Goal: Communication & Community: Ask a question

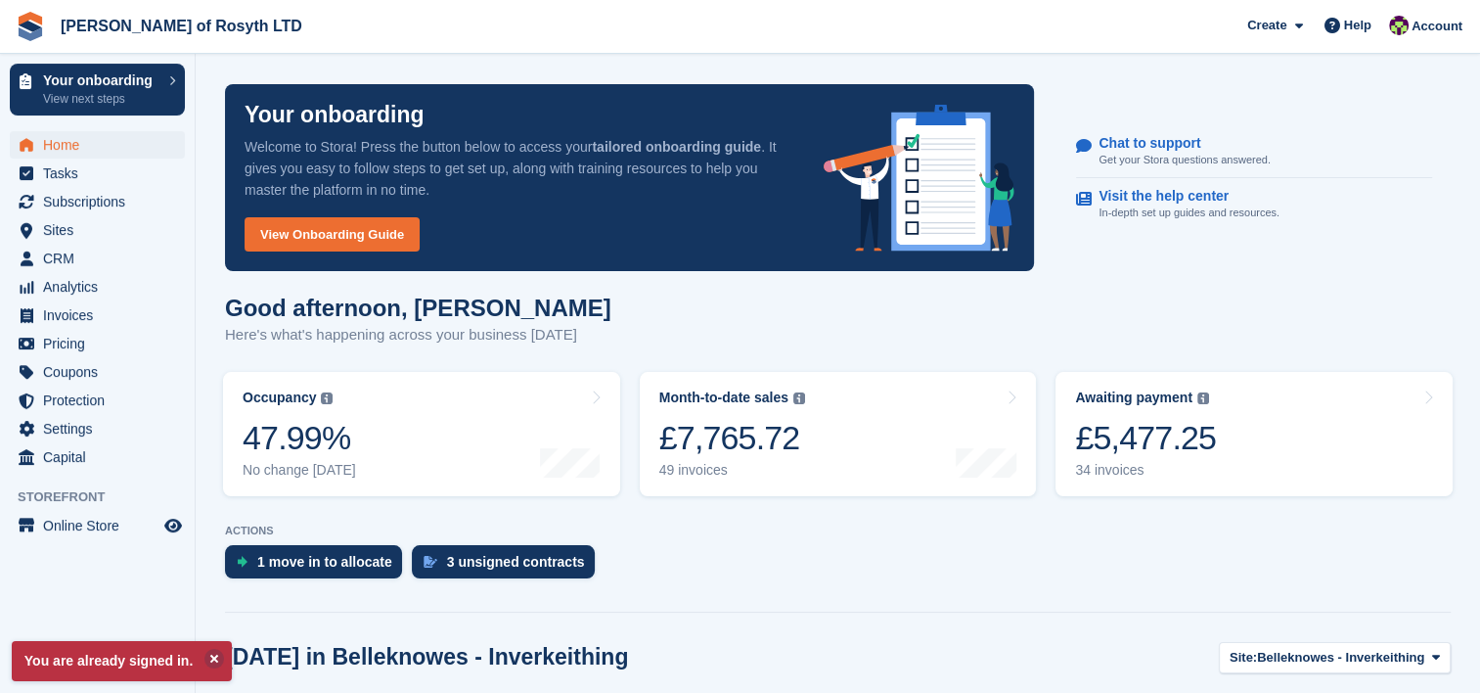
drag, startPoint x: 1358, startPoint y: 27, endPoint x: 1382, endPoint y: 55, distance: 36.1
click at [1358, 27] on span "Help" at bounding box center [1357, 26] width 27 height 20
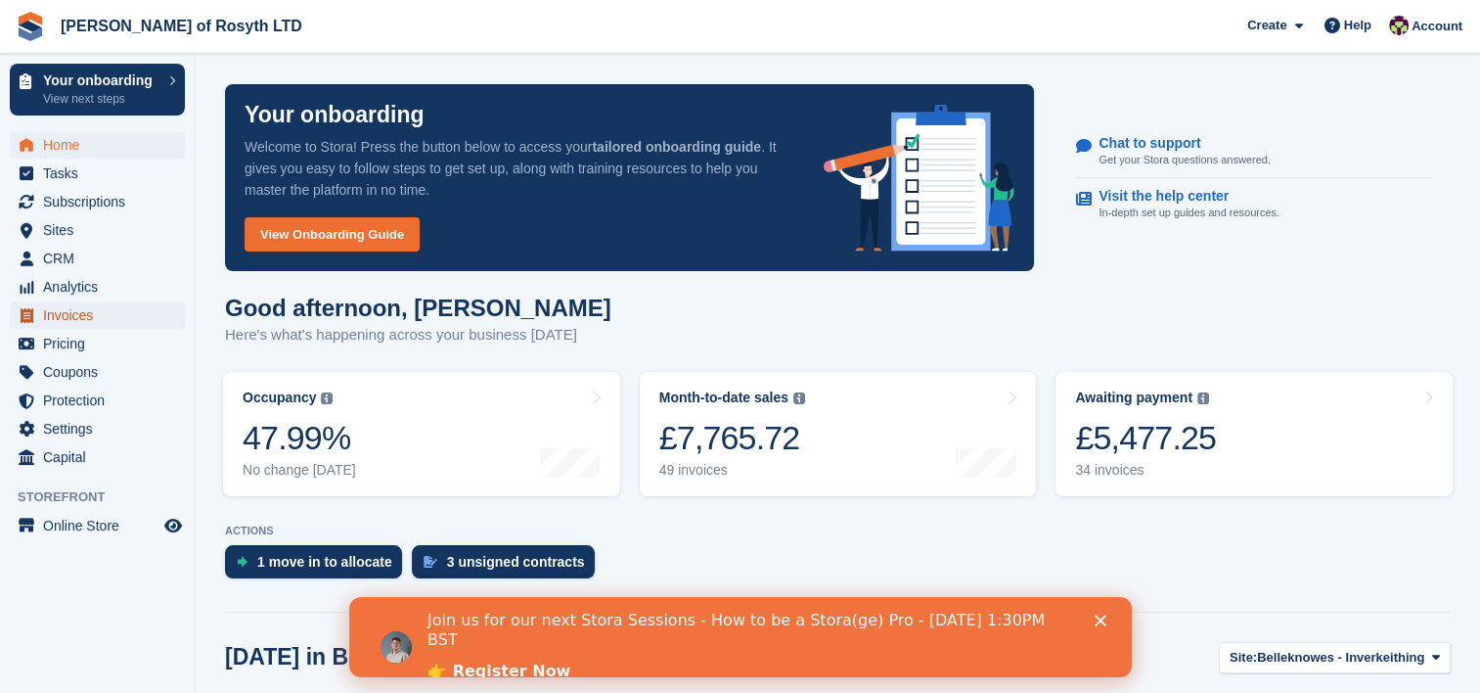
click at [74, 315] on span "Invoices" at bounding box center [101, 314] width 117 height 27
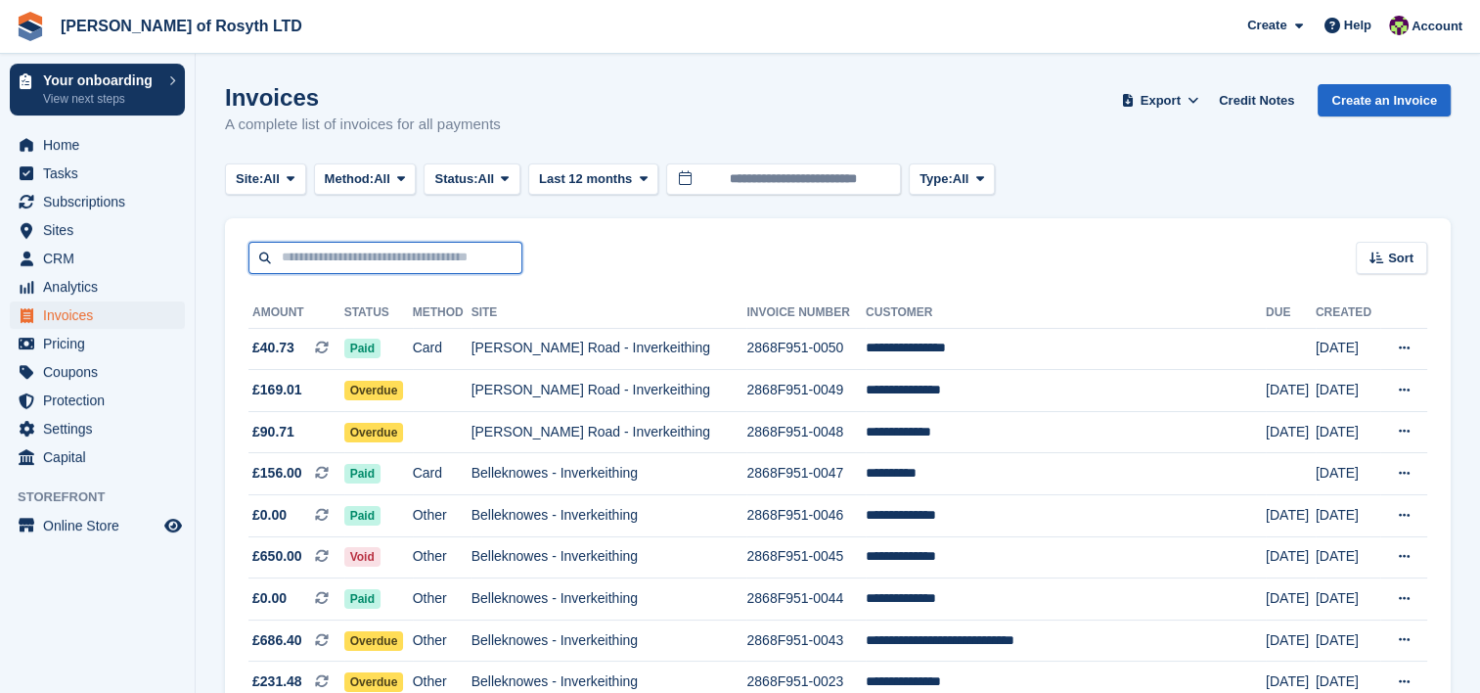
click at [342, 264] on input "text" at bounding box center [386, 258] width 274 height 32
type input "****"
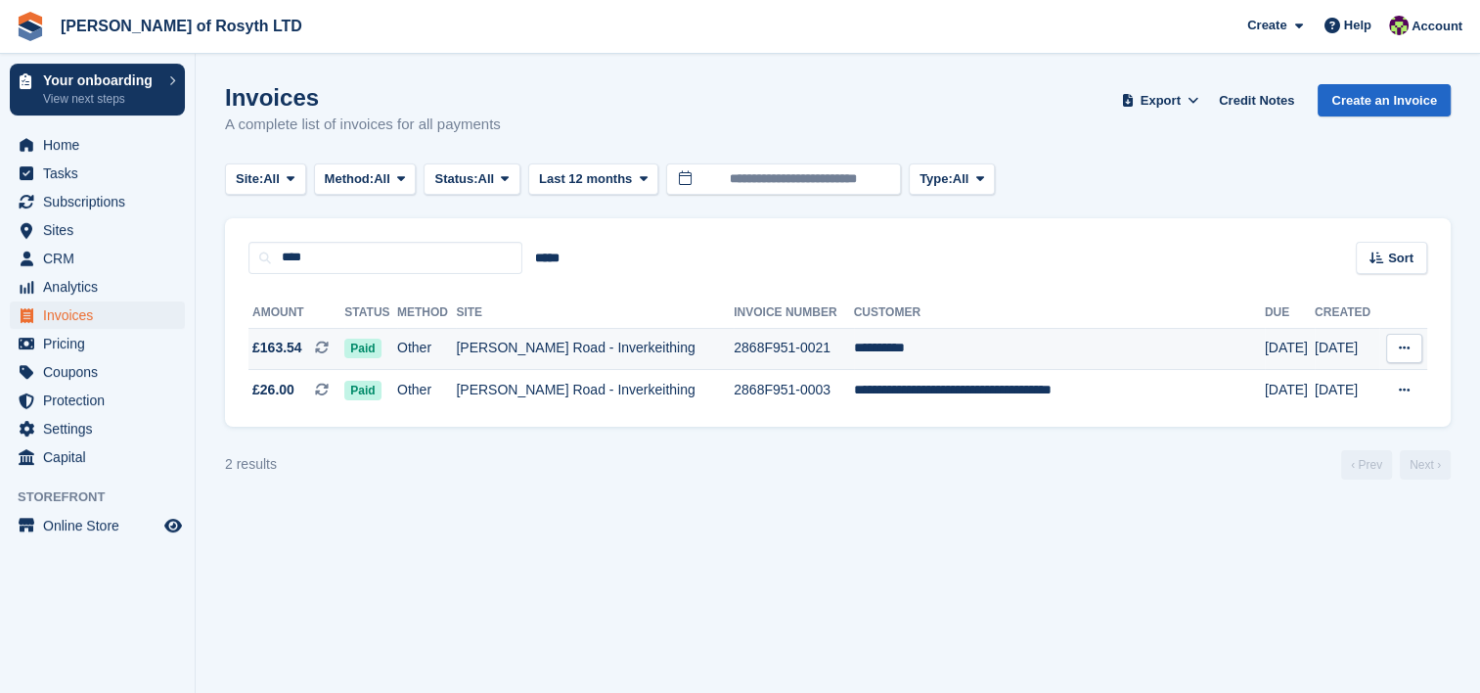
click at [298, 349] on span "£163.54" at bounding box center [277, 348] width 50 height 21
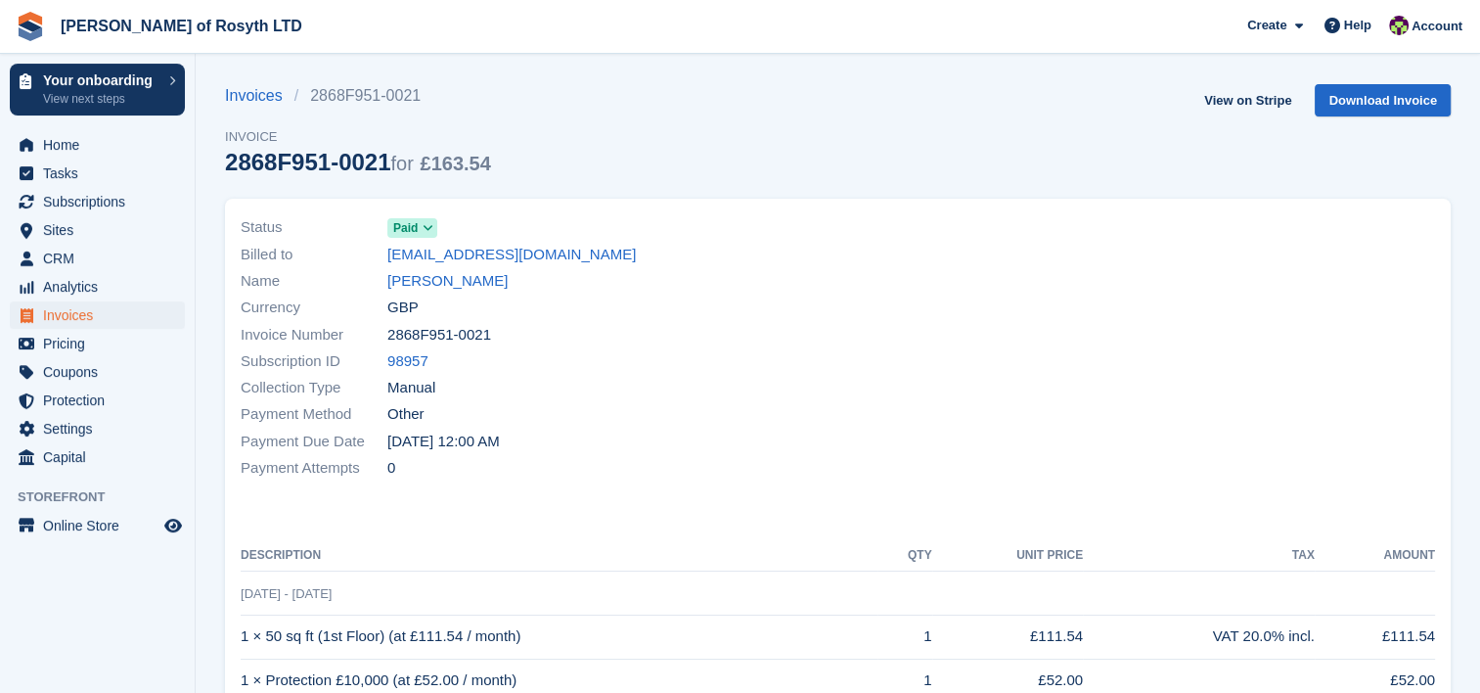
click at [430, 223] on icon at bounding box center [428, 228] width 11 height 12
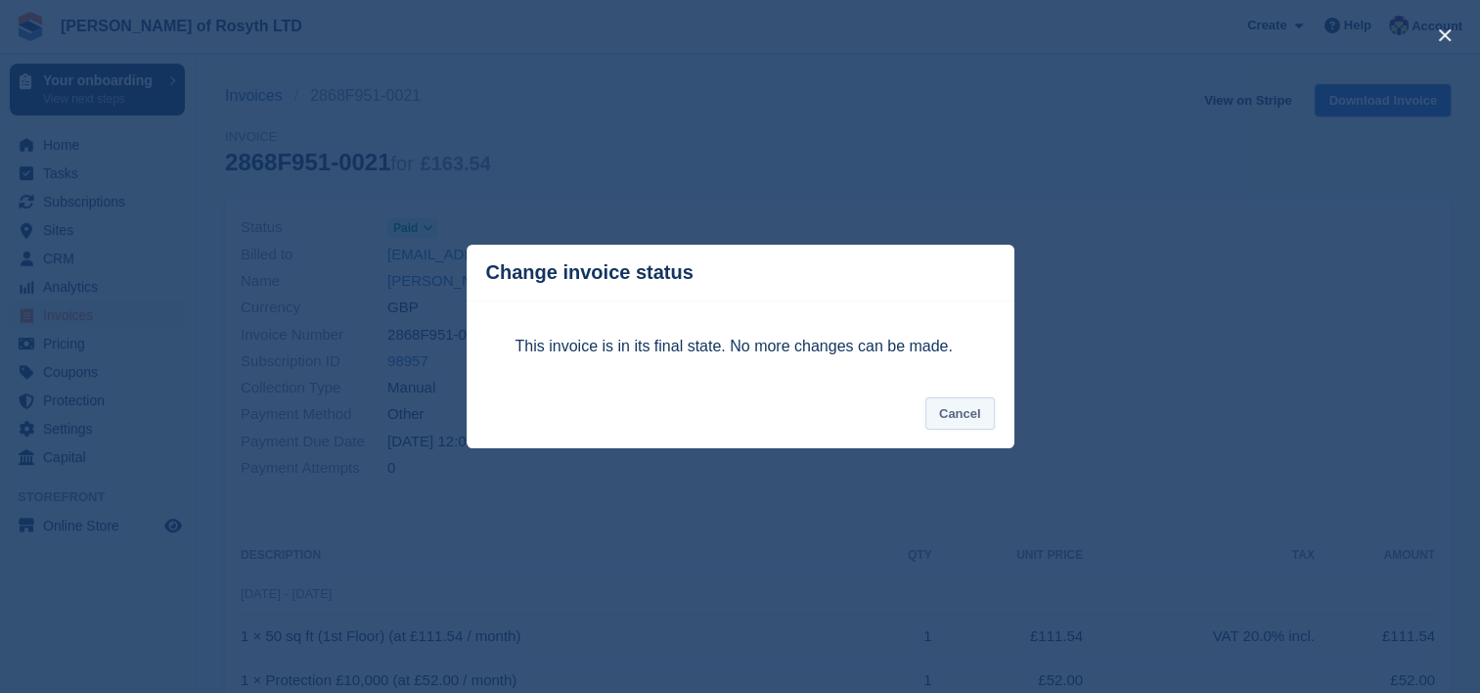
click at [972, 423] on button "Cancel" at bounding box center [960, 413] width 69 height 32
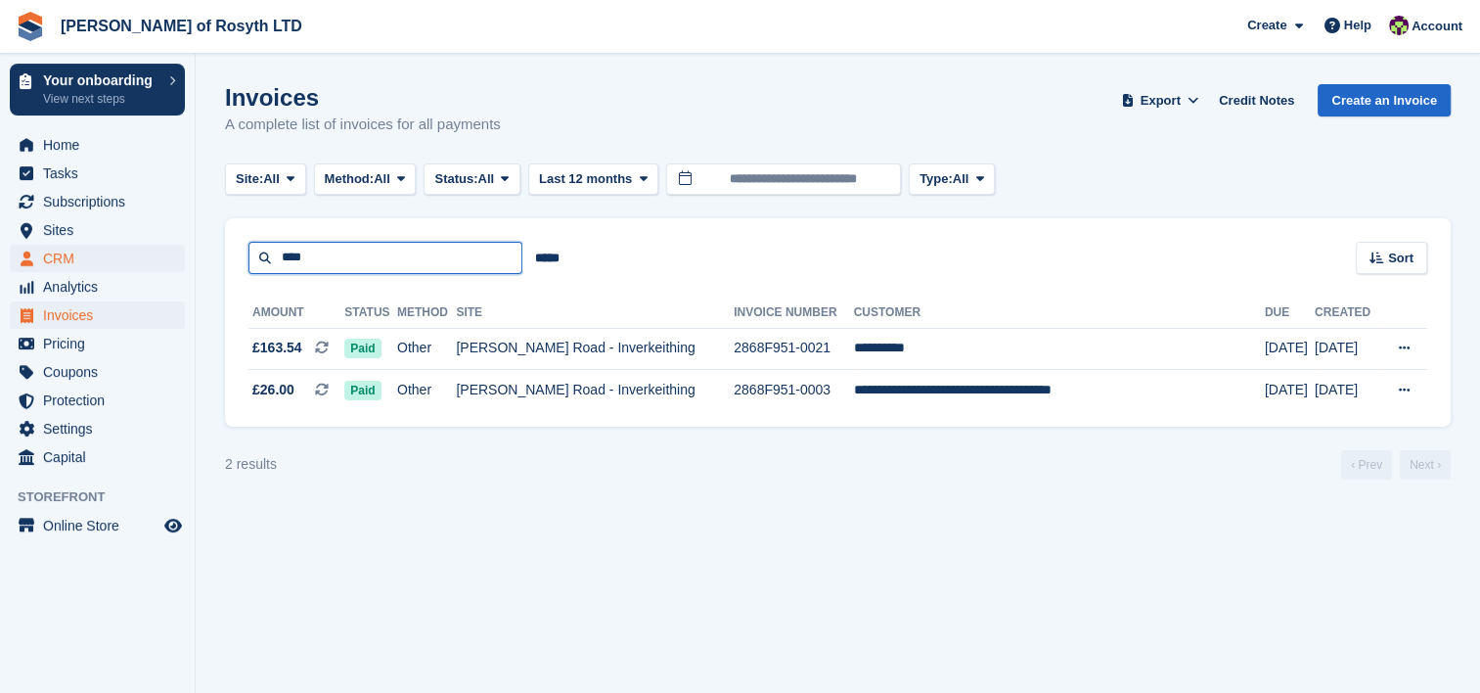
drag, startPoint x: 346, startPoint y: 258, endPoint x: 113, endPoint y: 245, distance: 234.3
click at [135, 250] on div "Your onboarding View next steps Home Tasks Subscriptions Subscriptions Subscrip…" at bounding box center [740, 346] width 1480 height 693
type input "********"
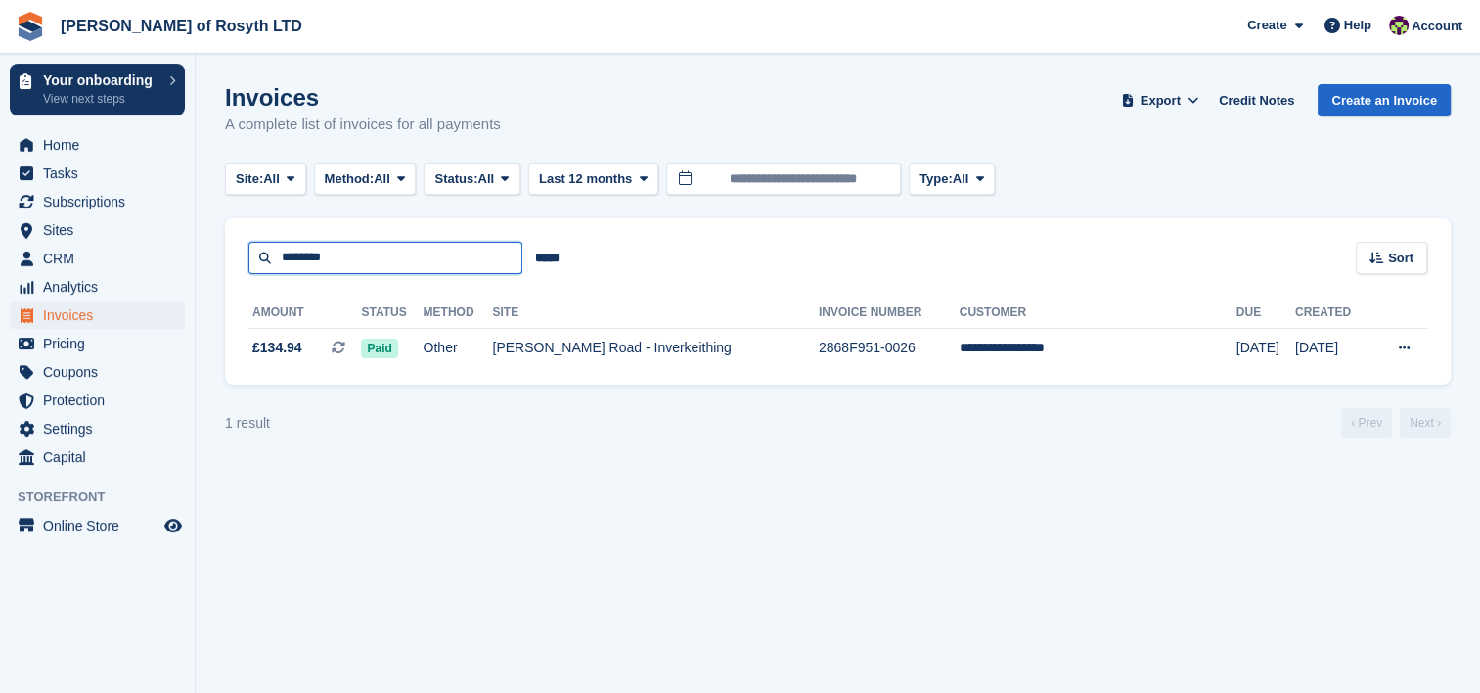
drag, startPoint x: 342, startPoint y: 251, endPoint x: 0, endPoint y: 186, distance: 348.7
click at [0, 240] on html "Flemings of Rosyth LTD Create Subscription Invoice Contact Deal Discount Page H…" at bounding box center [740, 346] width 1480 height 693
click at [83, 321] on span "Invoices" at bounding box center [101, 314] width 117 height 27
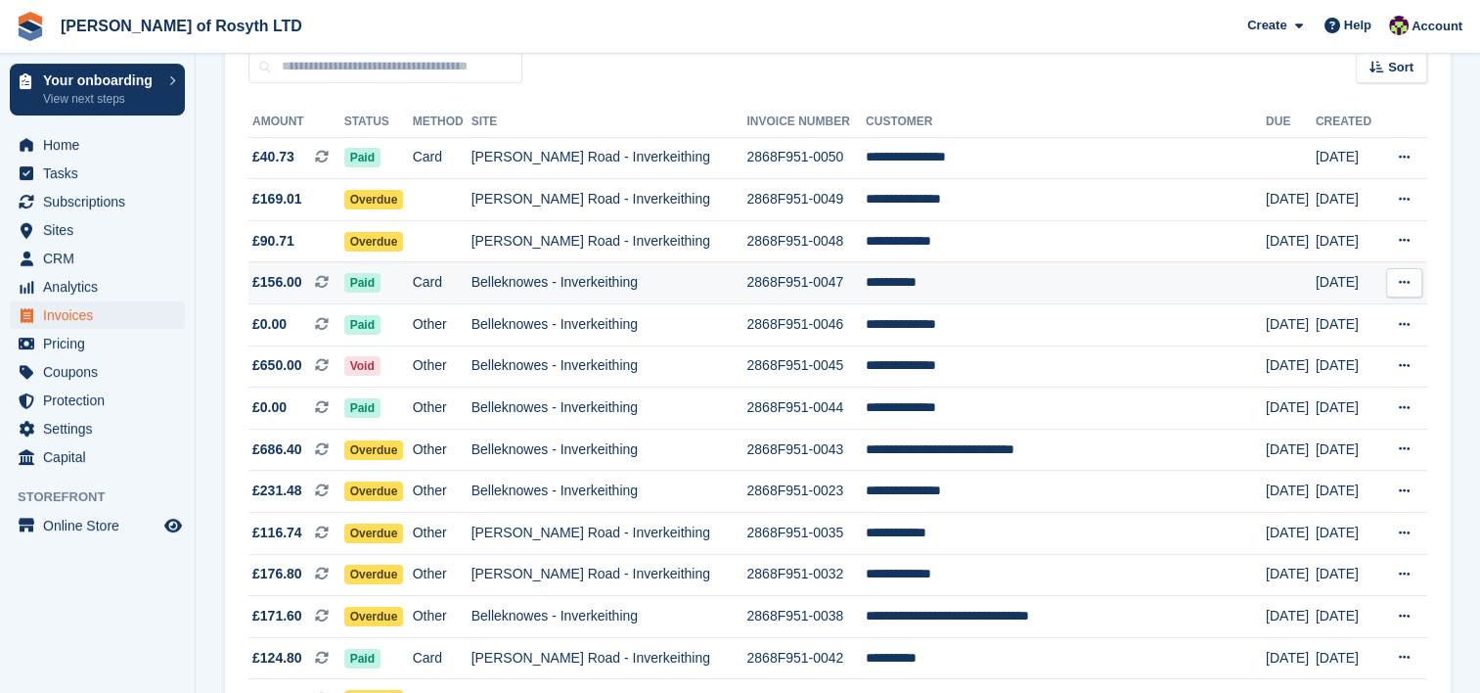
scroll to position [196, 0]
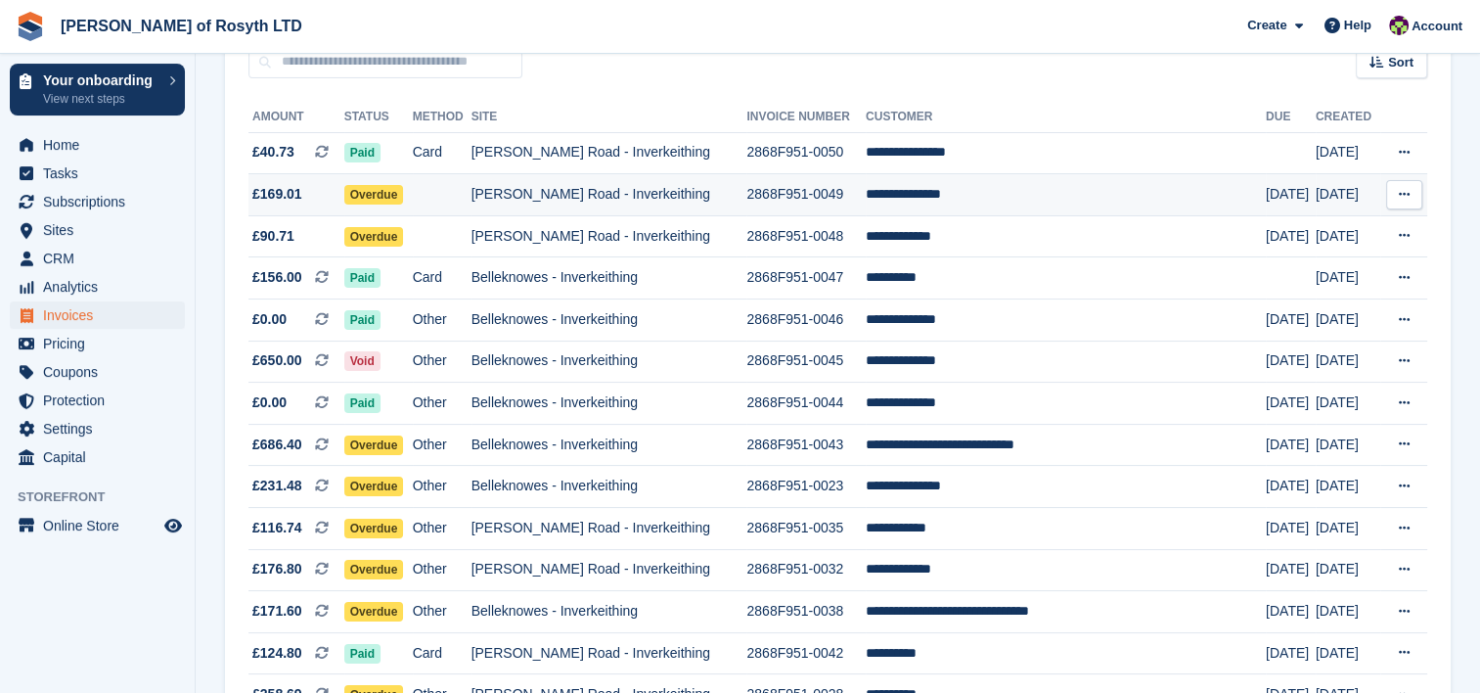
click at [277, 194] on span "£169.01" at bounding box center [277, 194] width 50 height 21
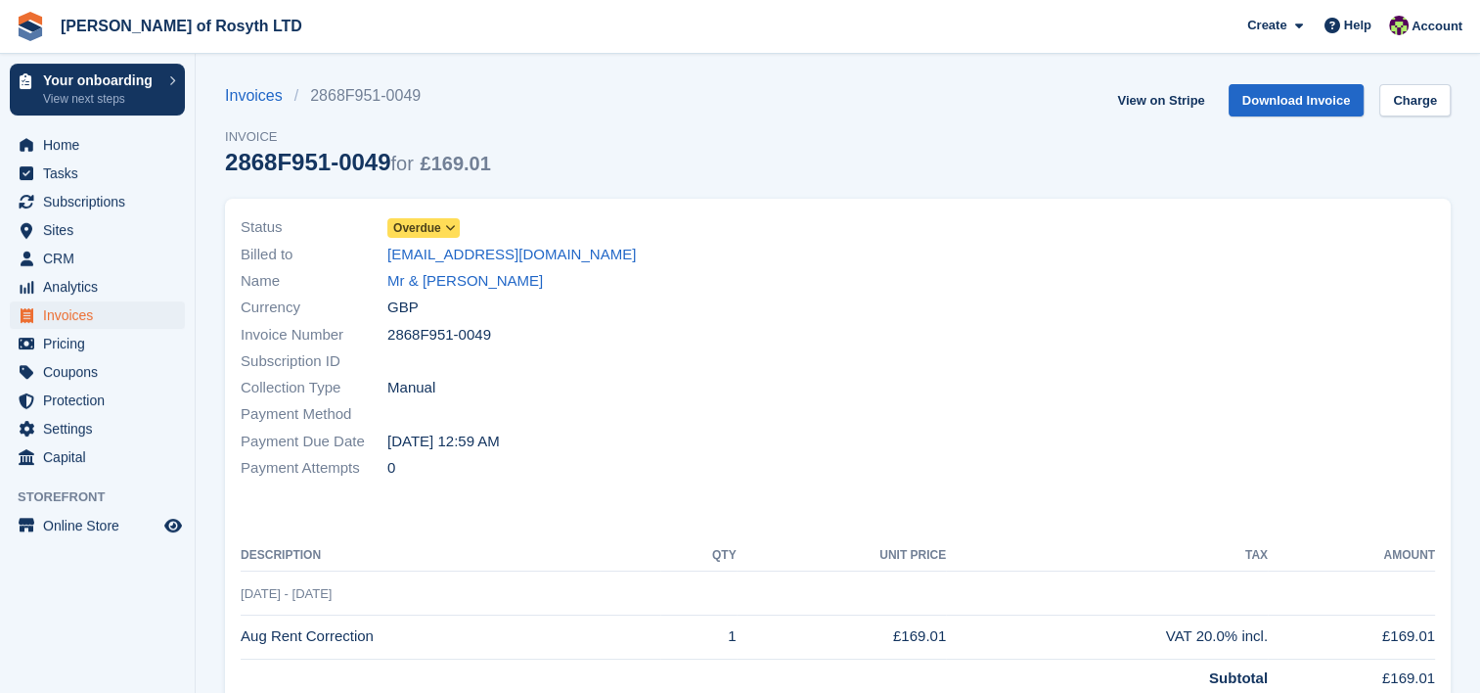
click at [453, 227] on icon at bounding box center [450, 228] width 11 height 12
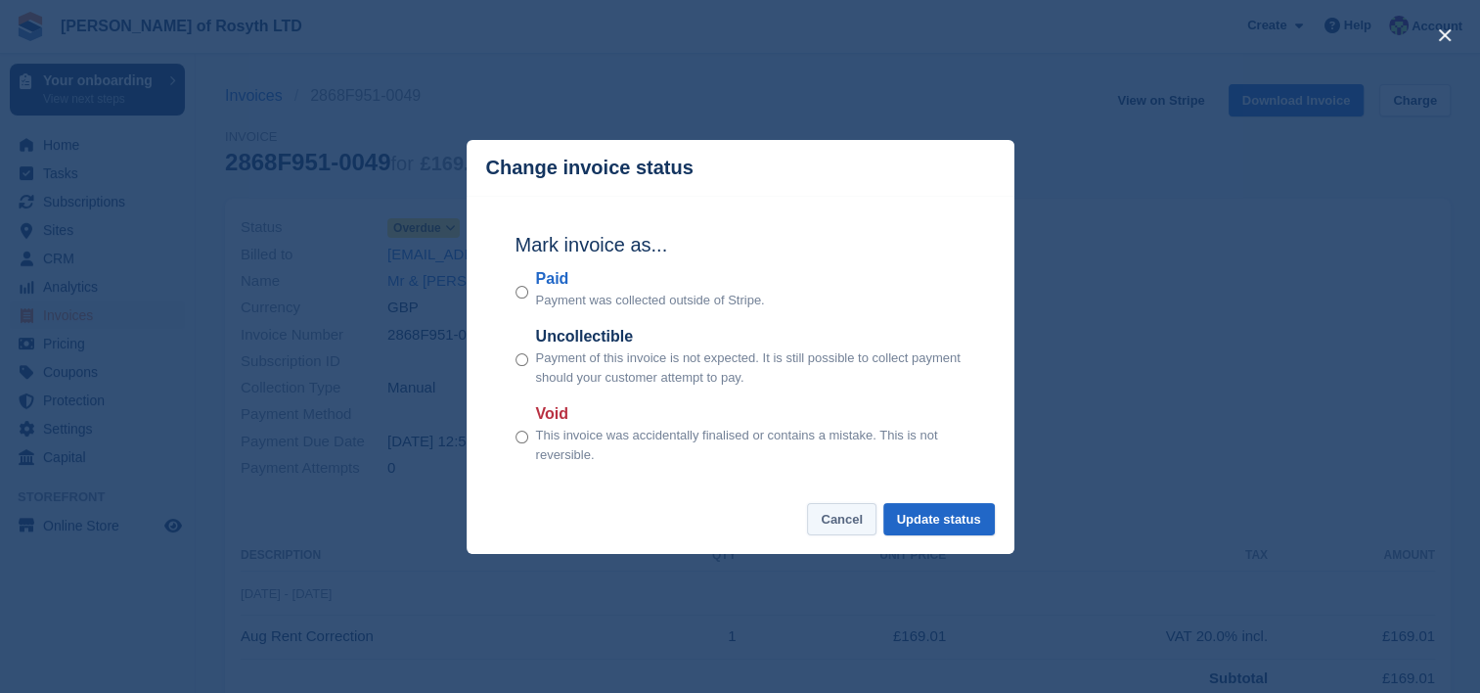
click at [855, 521] on button "Cancel" at bounding box center [841, 519] width 69 height 32
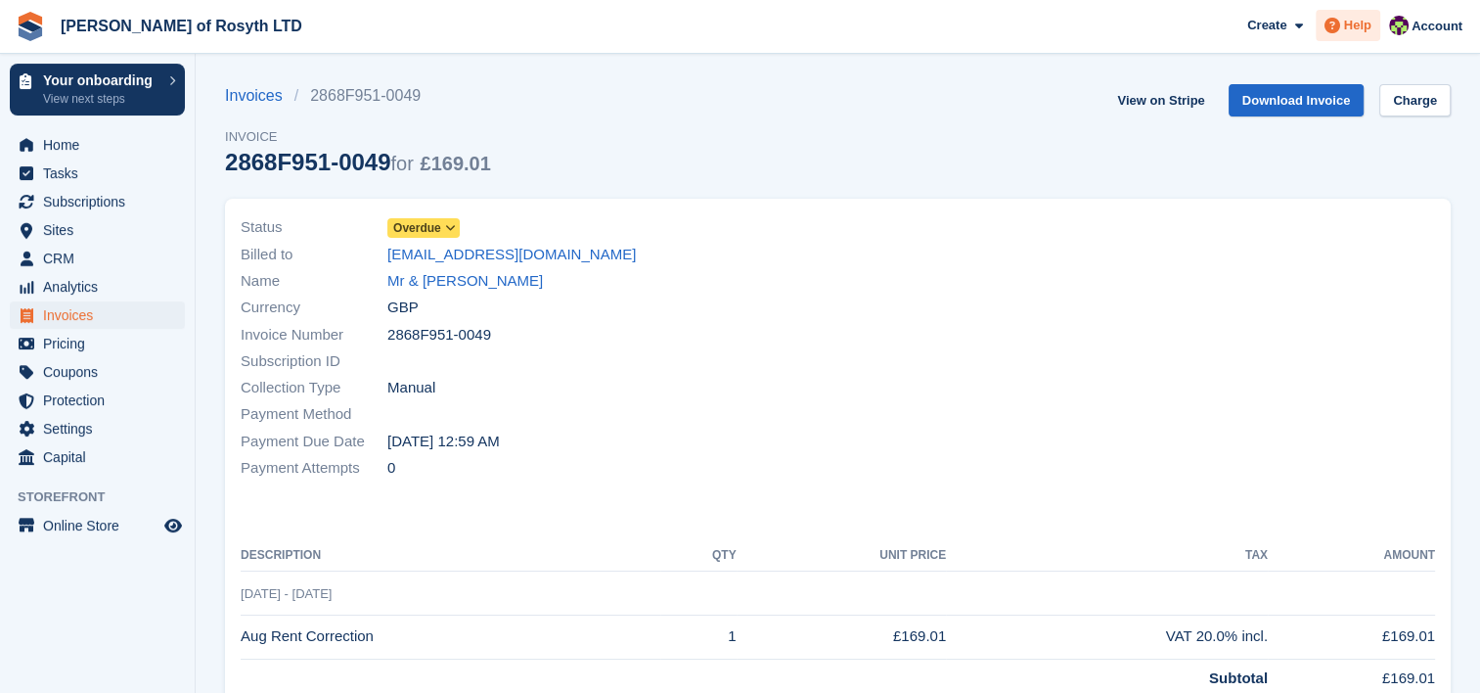
click at [1358, 29] on span "Help" at bounding box center [1357, 26] width 27 height 20
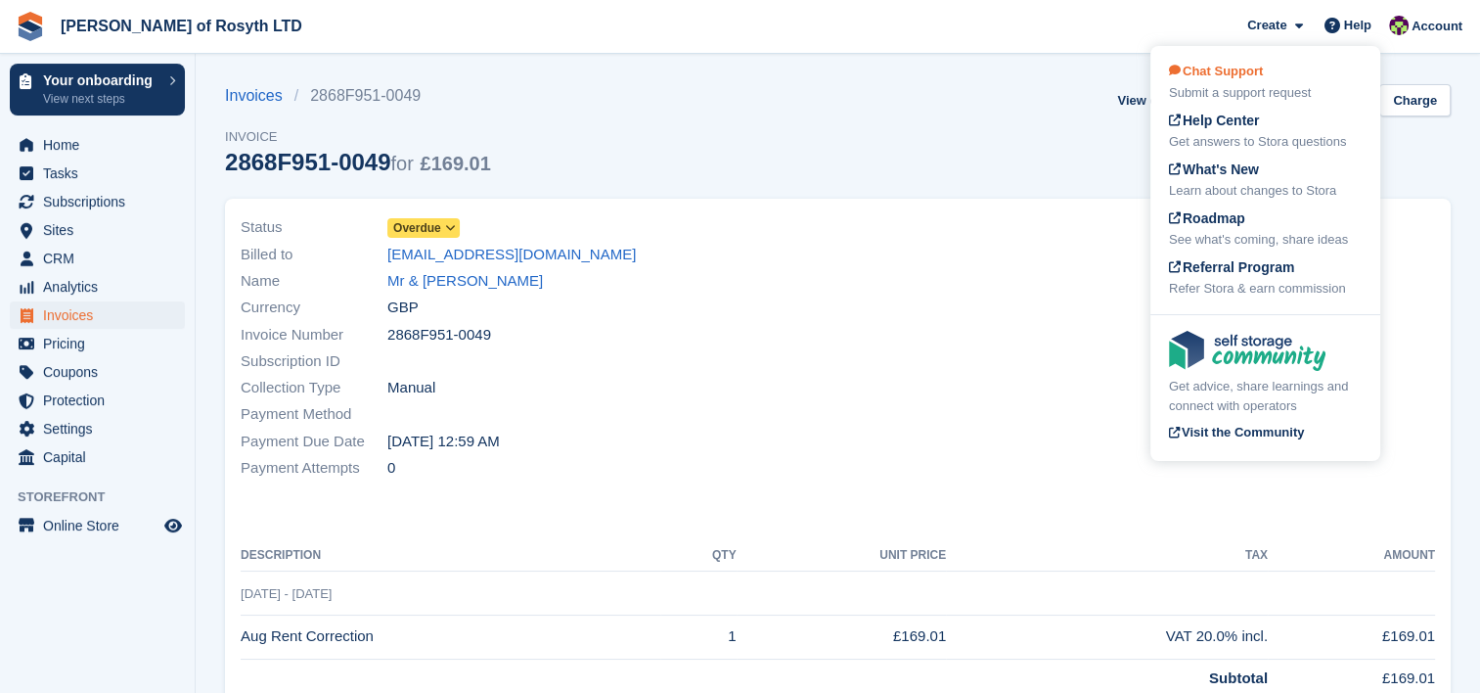
click at [1259, 87] on div "Submit a support request" at bounding box center [1265, 93] width 193 height 20
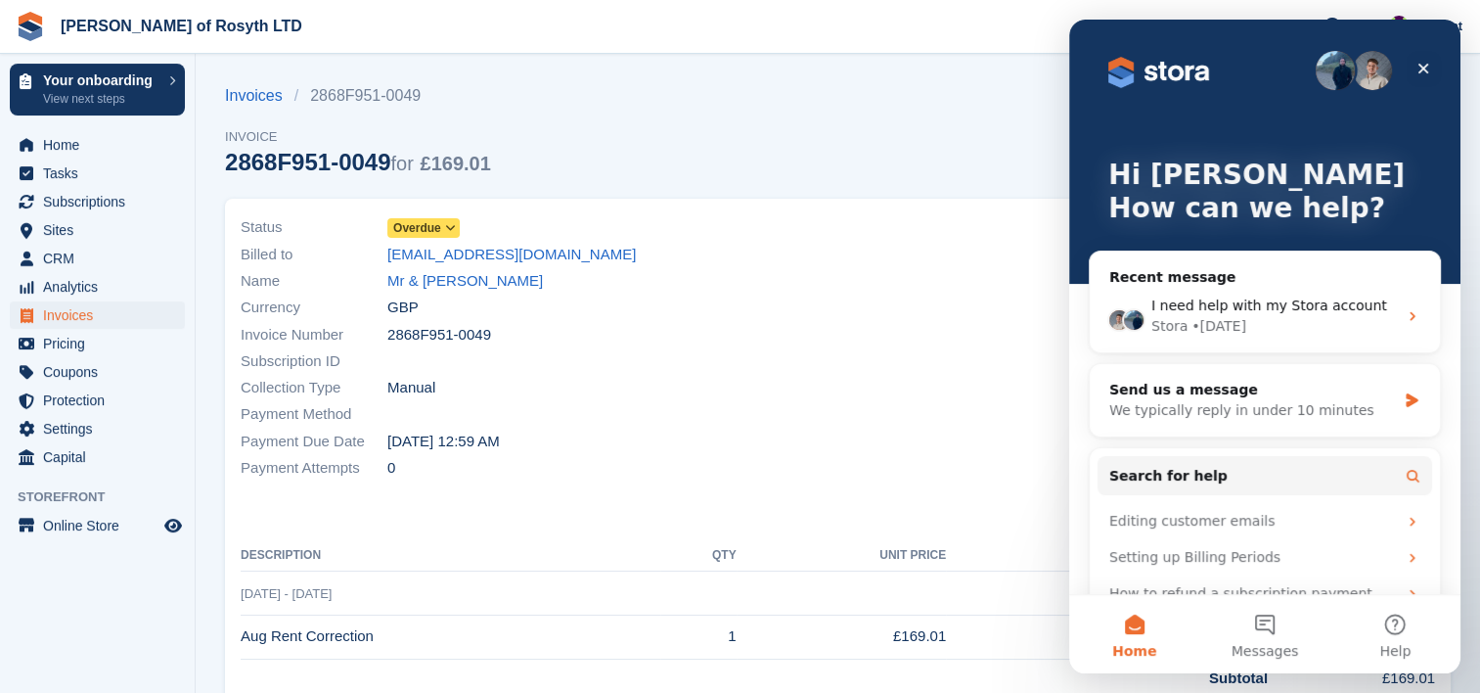
scroll to position [70, 0]
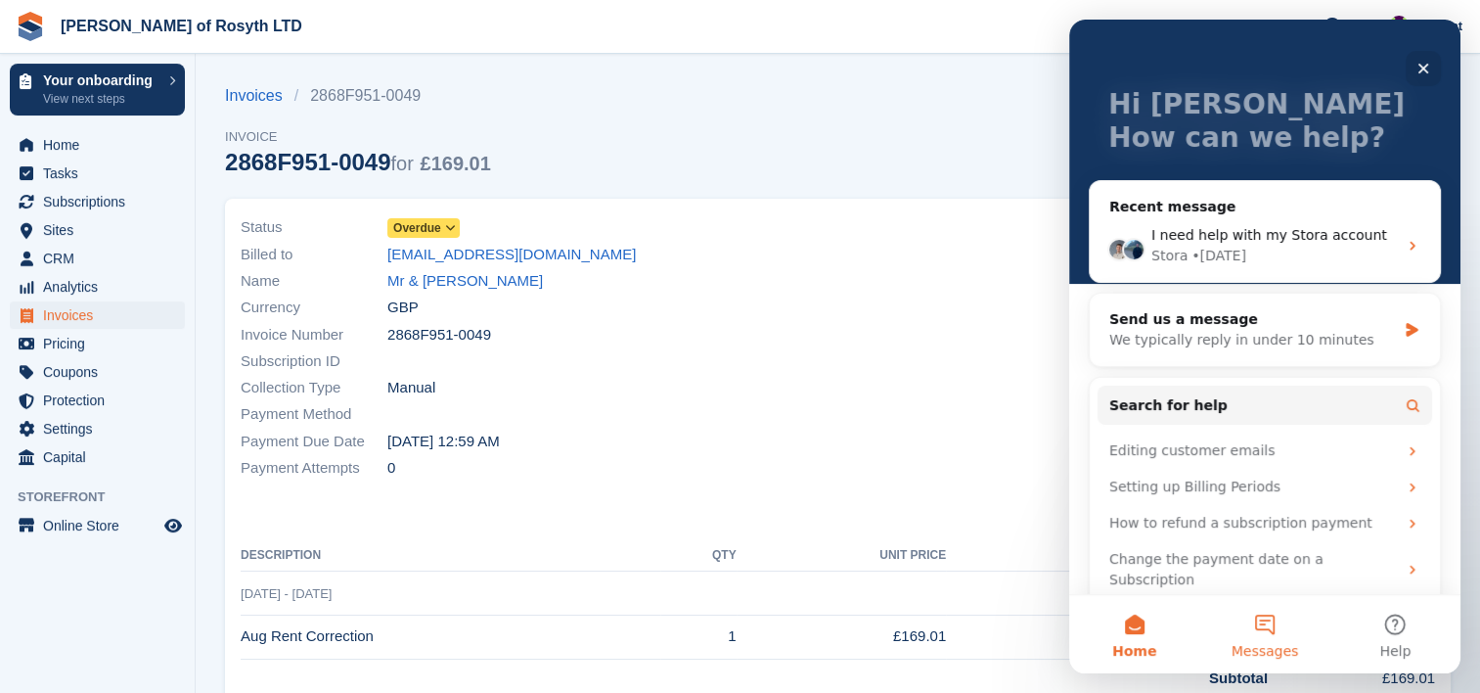
click at [1257, 622] on button "Messages" at bounding box center [1265, 634] width 130 height 78
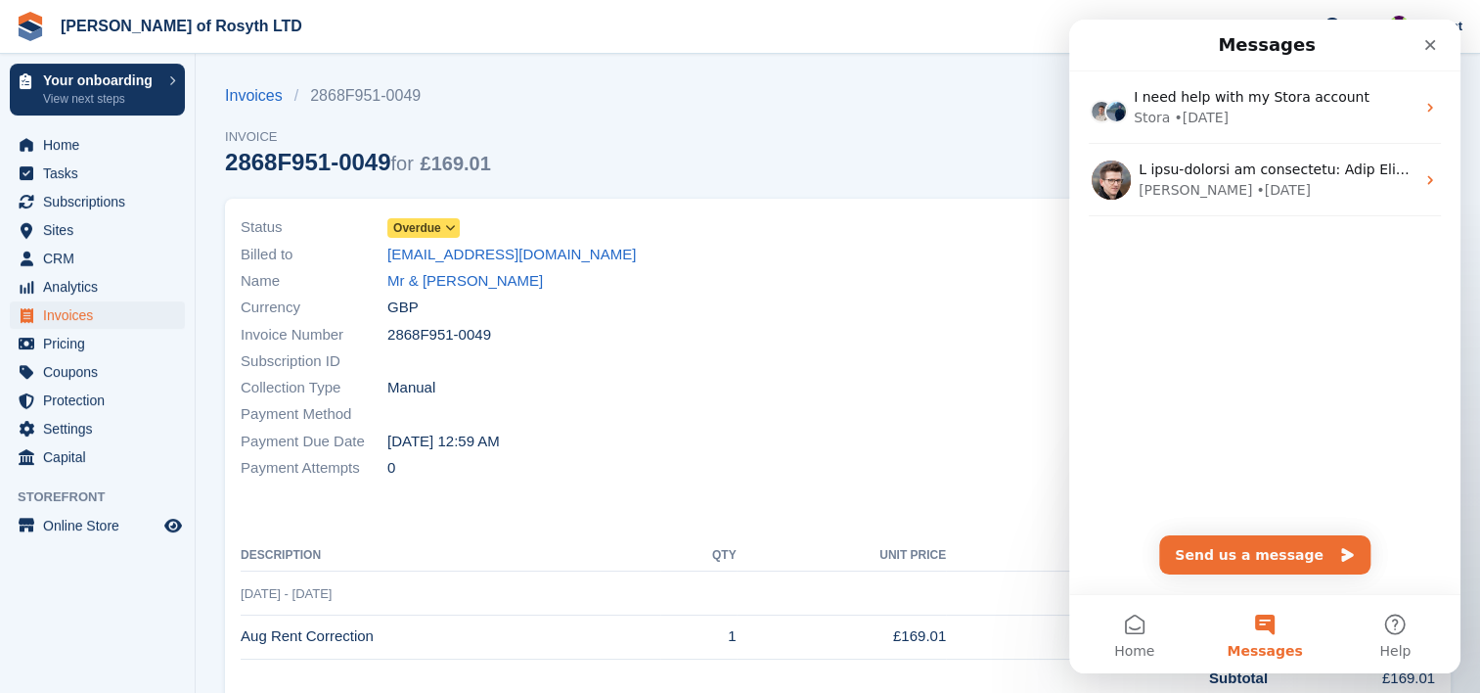
click at [1265, 442] on div "I need help with my Stora account Stora • [DATE] [PERSON_NAME] • [DATE]" at bounding box center [1264, 332] width 391 height 522
click at [1383, 493] on div "I need help with my Stora account Stora • [DATE] [PERSON_NAME] • [DATE]" at bounding box center [1264, 332] width 391 height 522
click at [1275, 570] on button "Send us a message" at bounding box center [1264, 554] width 211 height 39
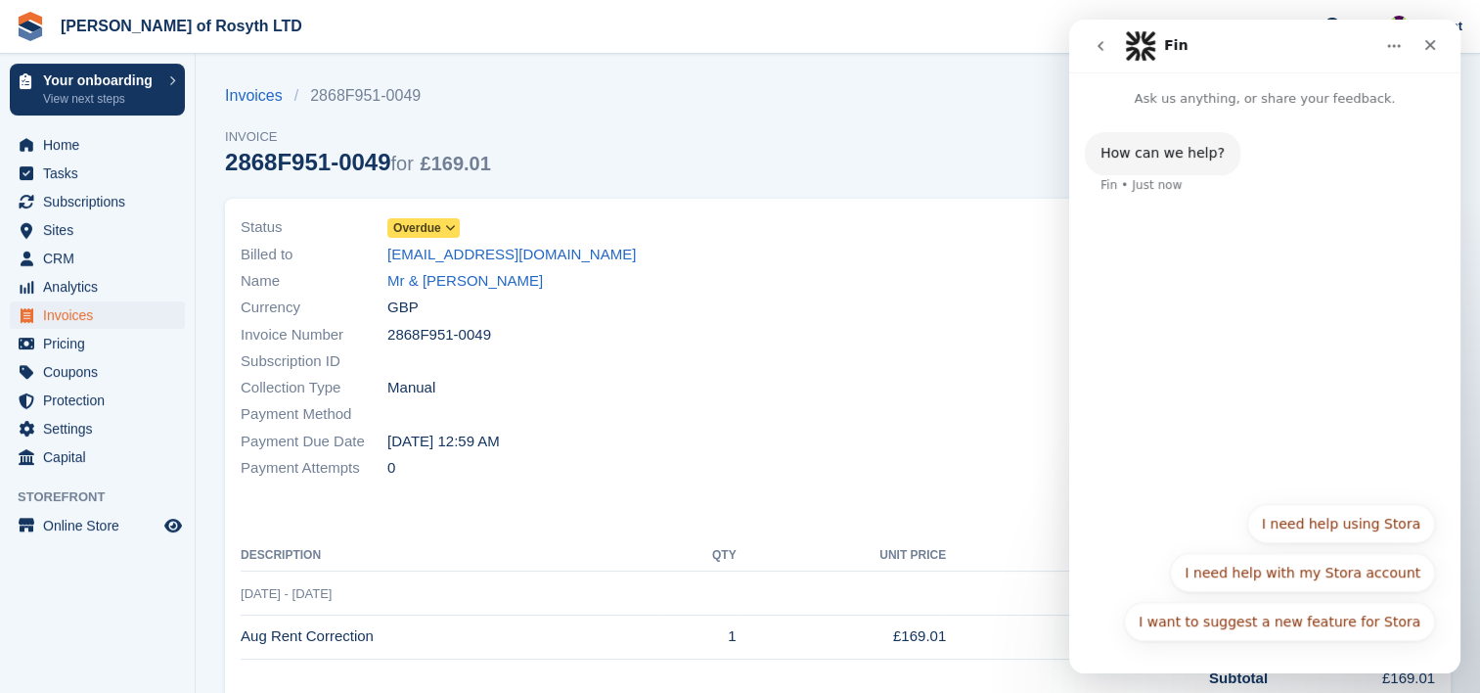
click at [1136, 184] on div "Fin • Just now" at bounding box center [1141, 185] width 81 height 12
click at [1333, 391] on div "How can we help? Fin • Just now" at bounding box center [1264, 300] width 391 height 383
click at [1348, 456] on div "How can we help? Fin • Just now" at bounding box center [1264, 300] width 391 height 383
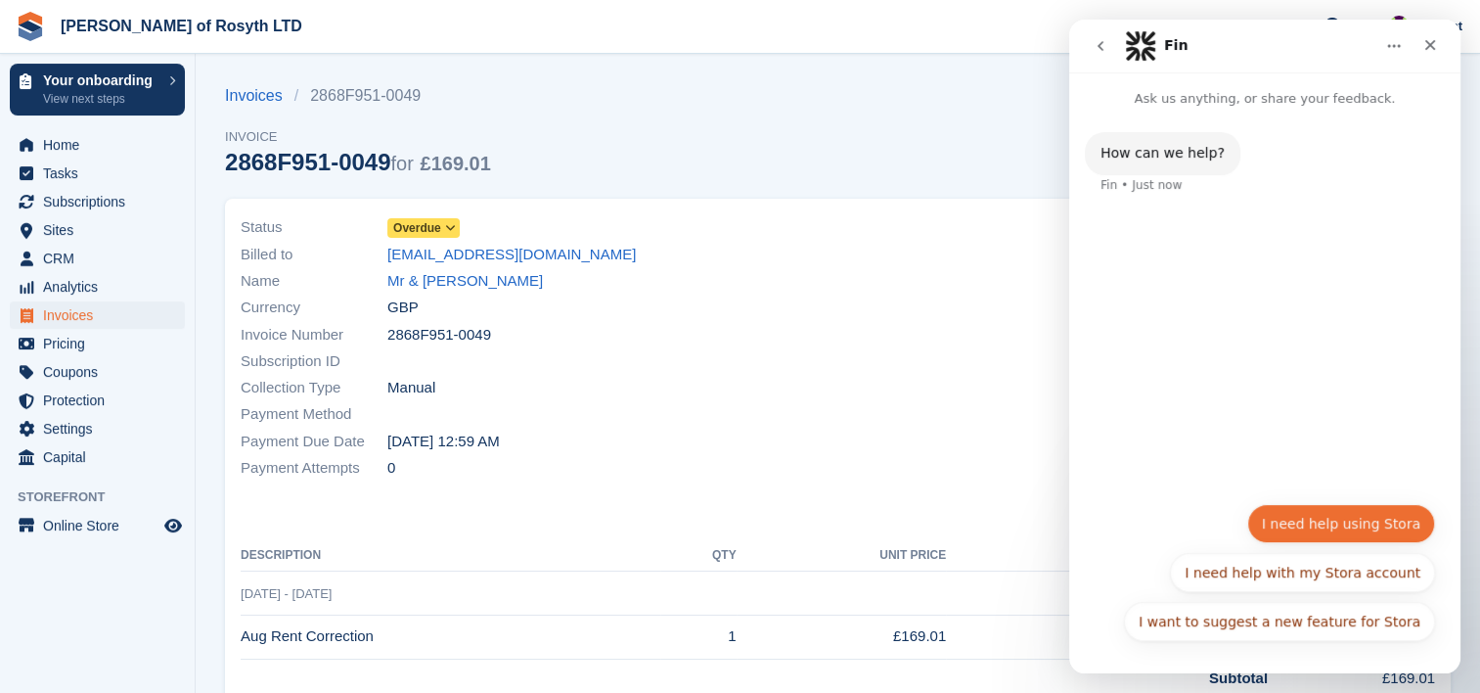
click at [1368, 532] on button "I need help using Stora" at bounding box center [1342, 523] width 188 height 39
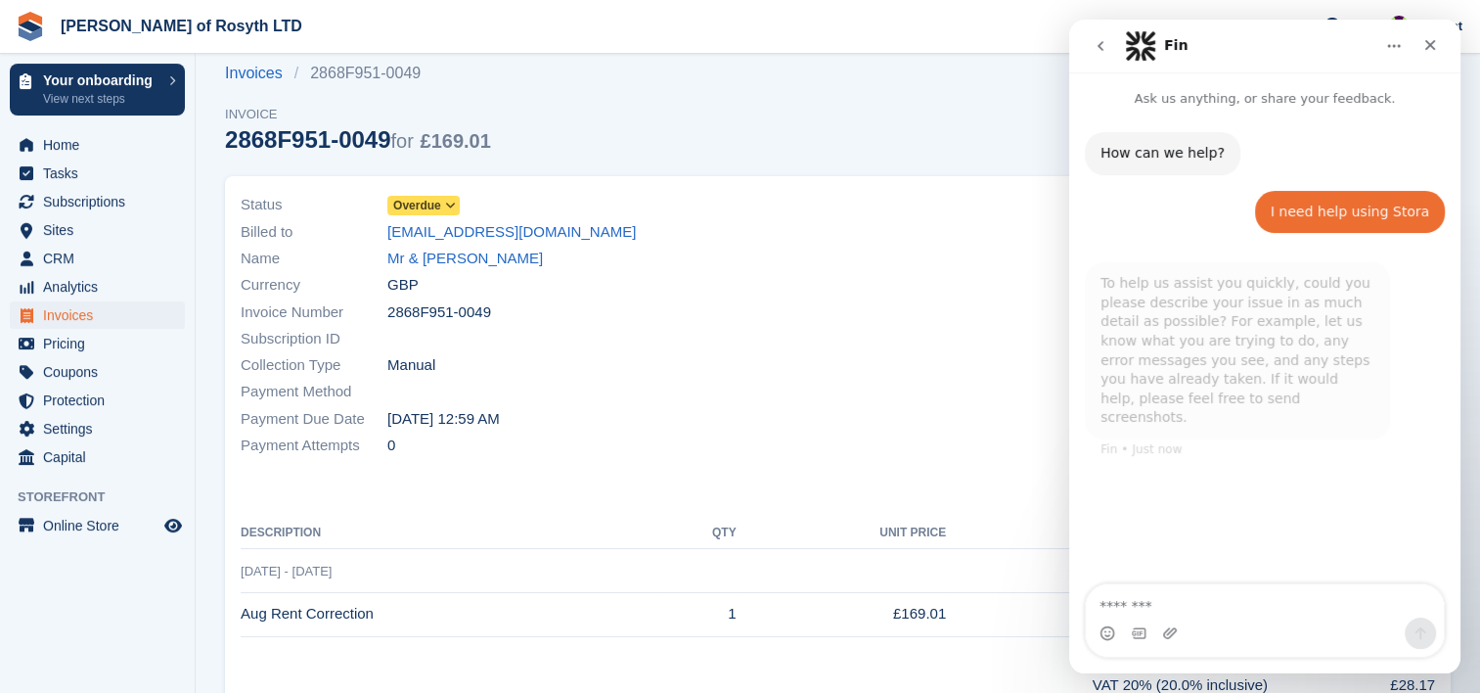
scroll to position [43, 0]
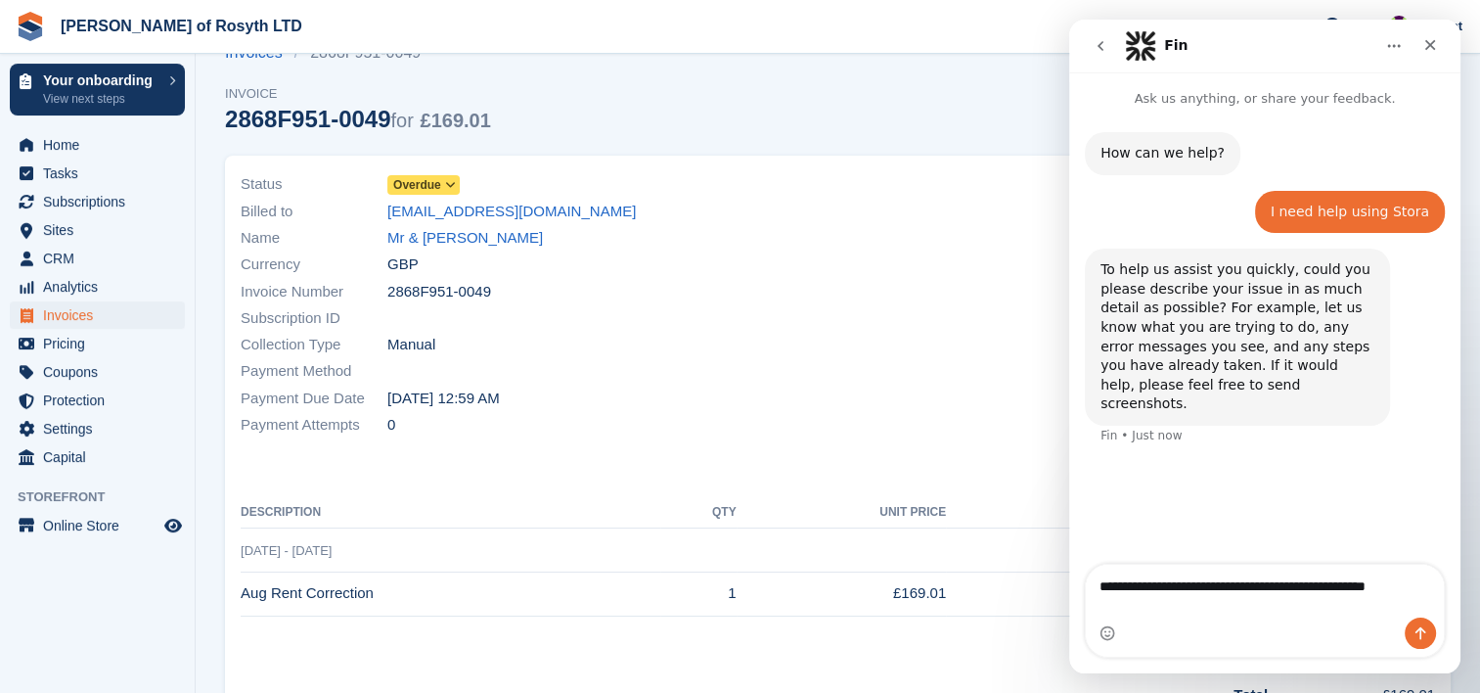
click at [1304, 593] on textarea "**********" at bounding box center [1265, 591] width 358 height 53
click at [1226, 606] on textarea "**********" at bounding box center [1265, 591] width 358 height 53
type textarea "**********"
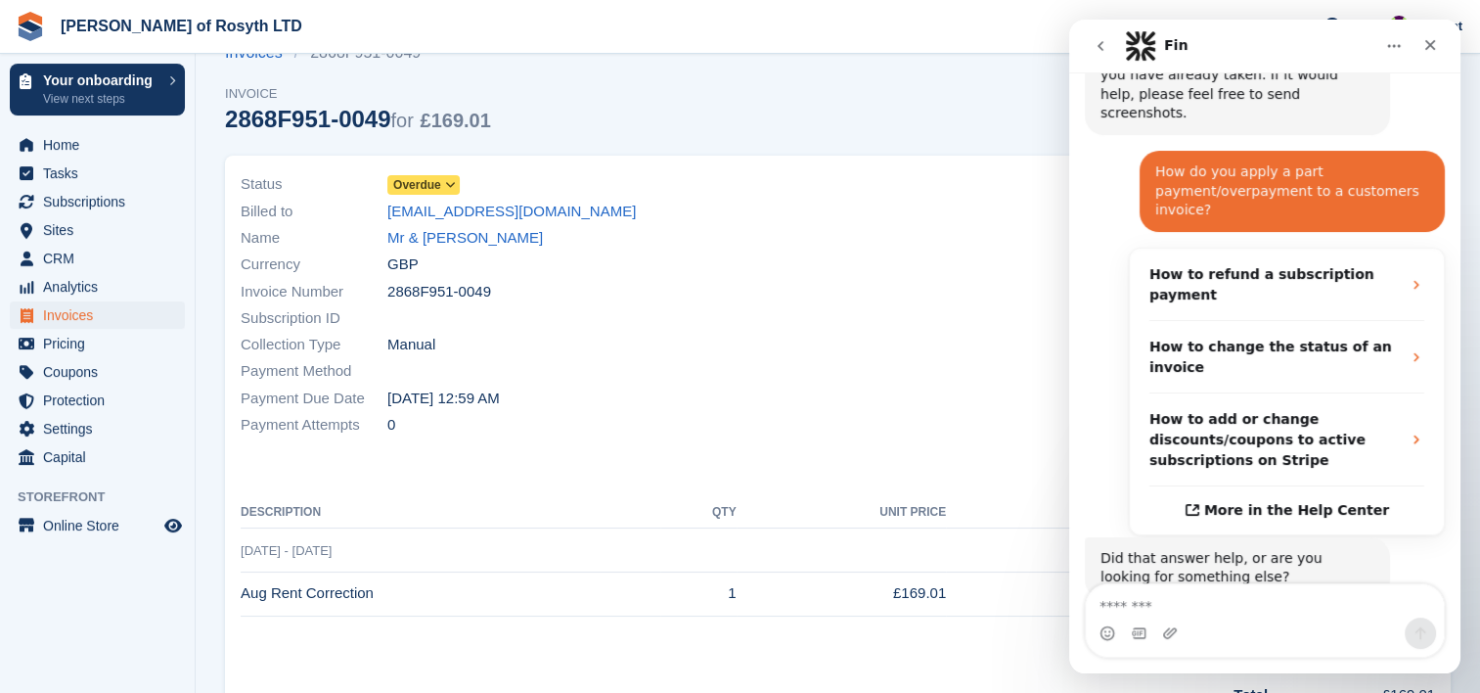
scroll to position [355, 0]
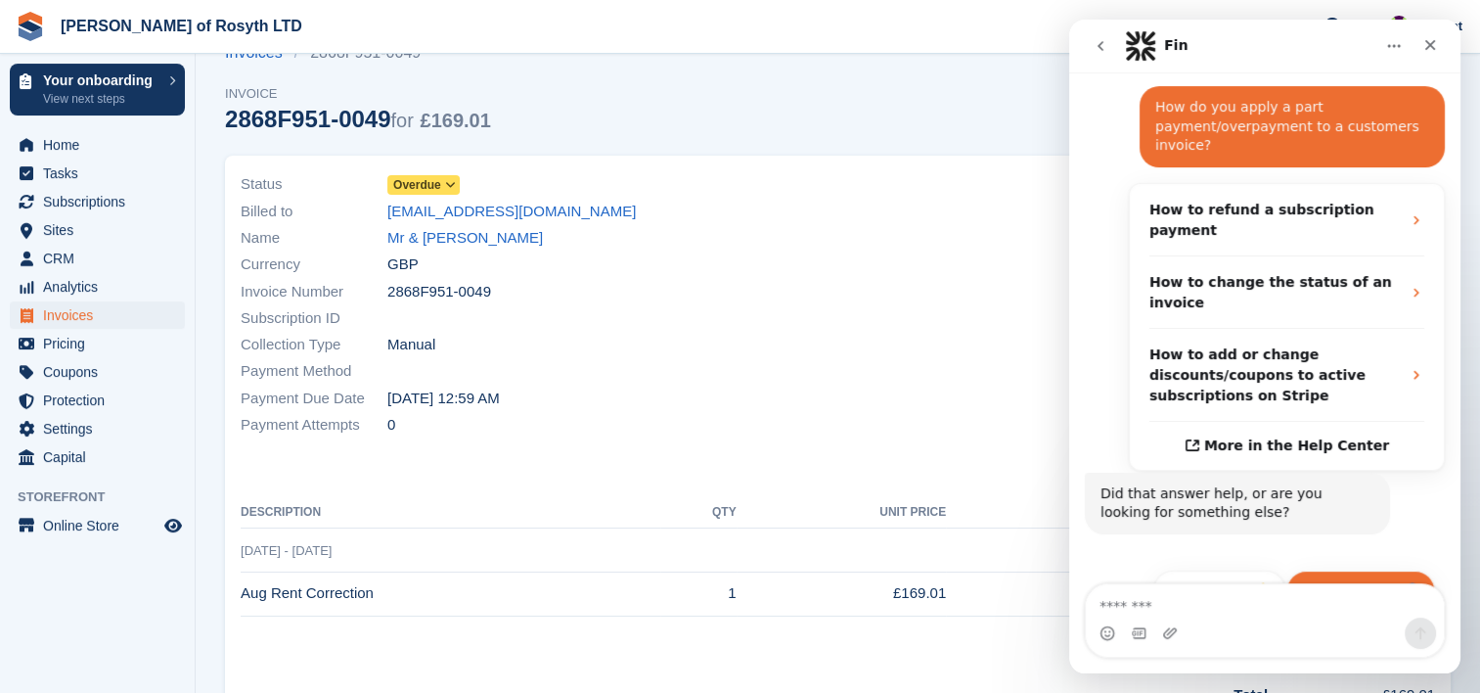
click at [1351, 570] on button "Get more help 👤" at bounding box center [1361, 589] width 149 height 39
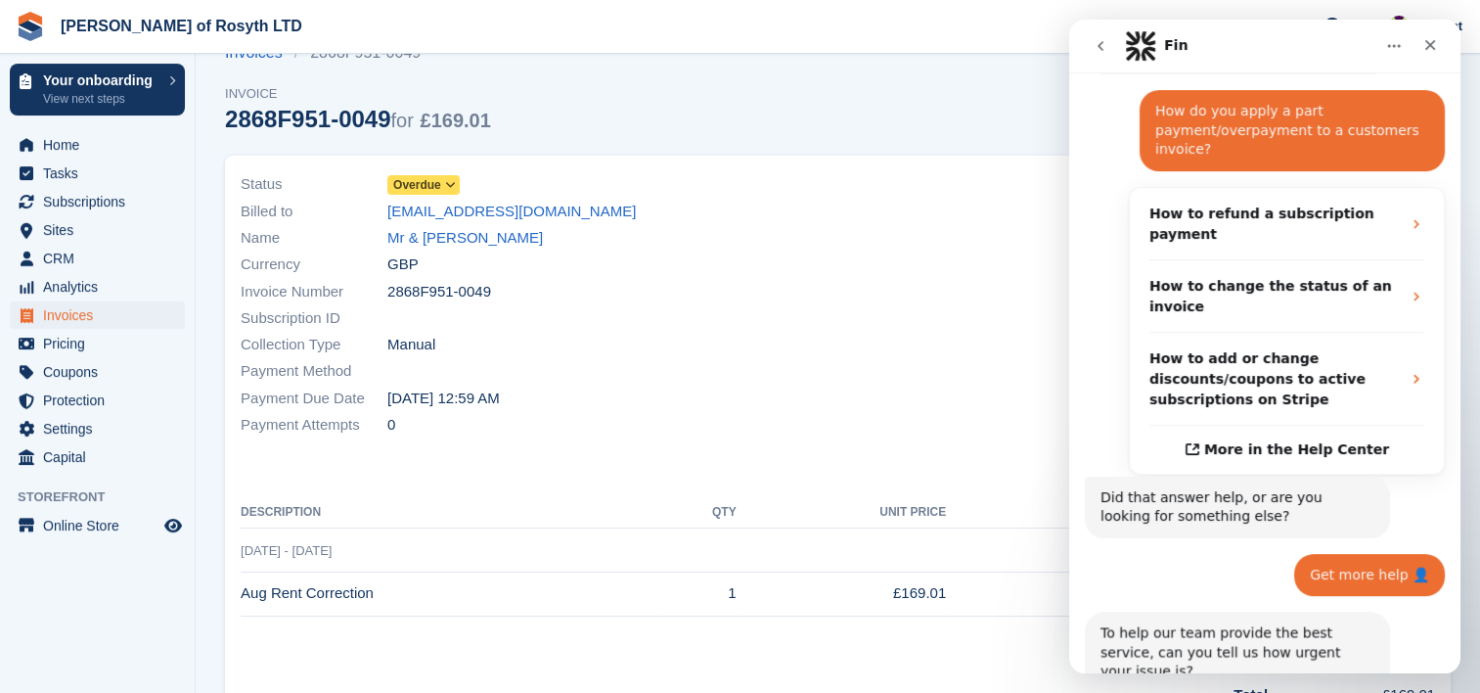
scroll to position [552, 0]
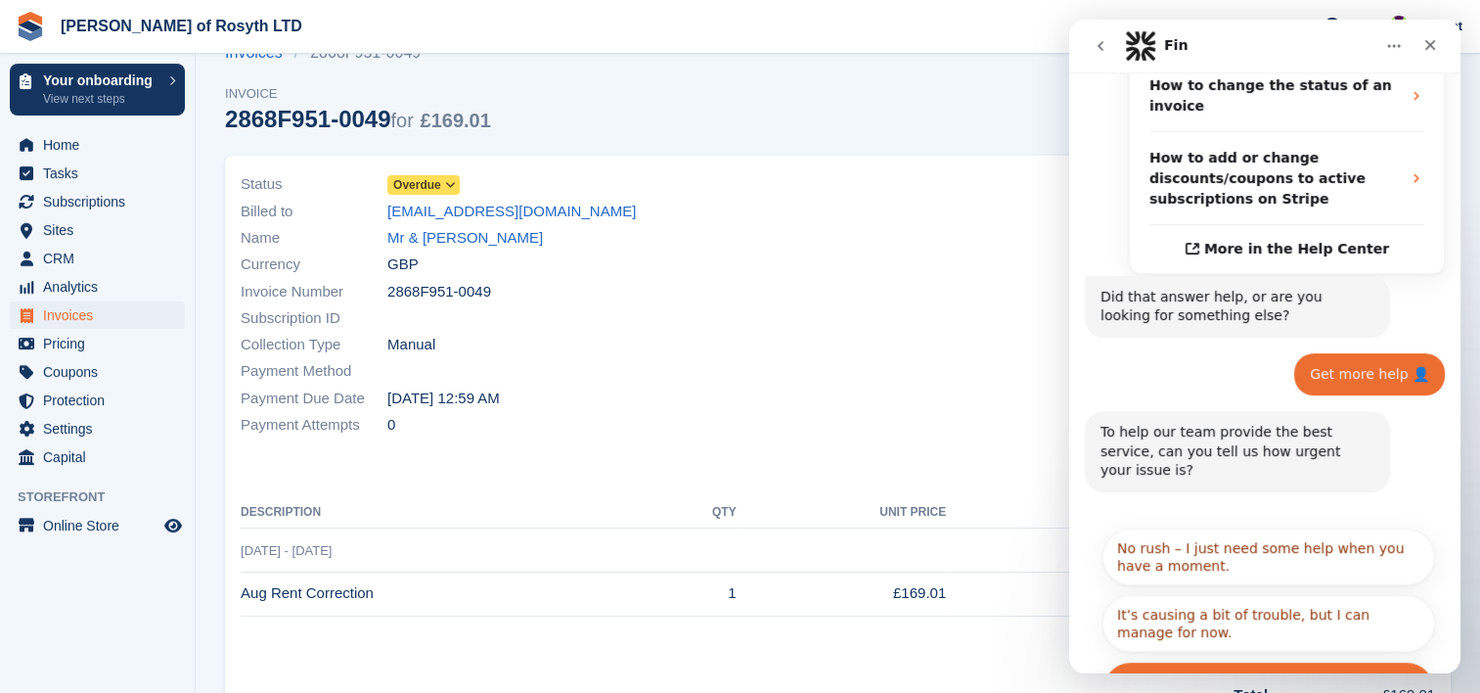
click at [1296, 661] on button "It's urgent and stopping me from doing my work." at bounding box center [1269, 689] width 333 height 57
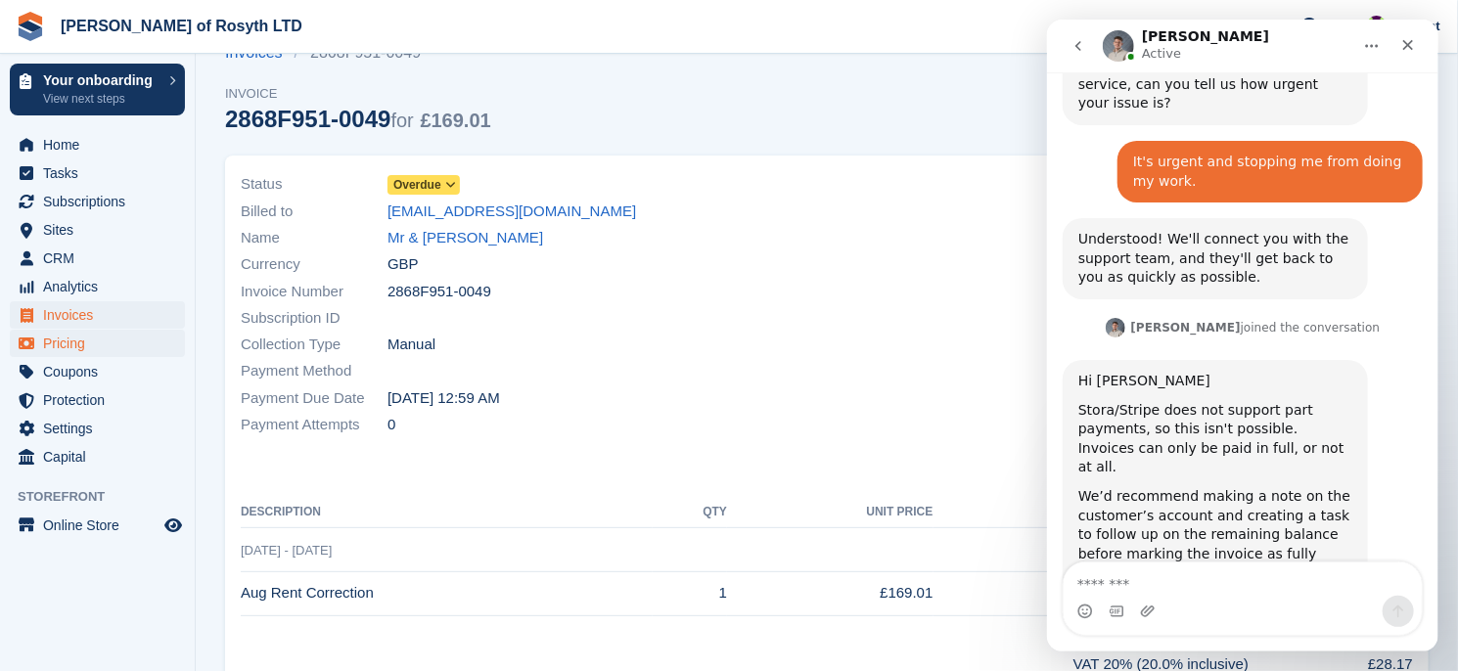
scroll to position [943, 0]
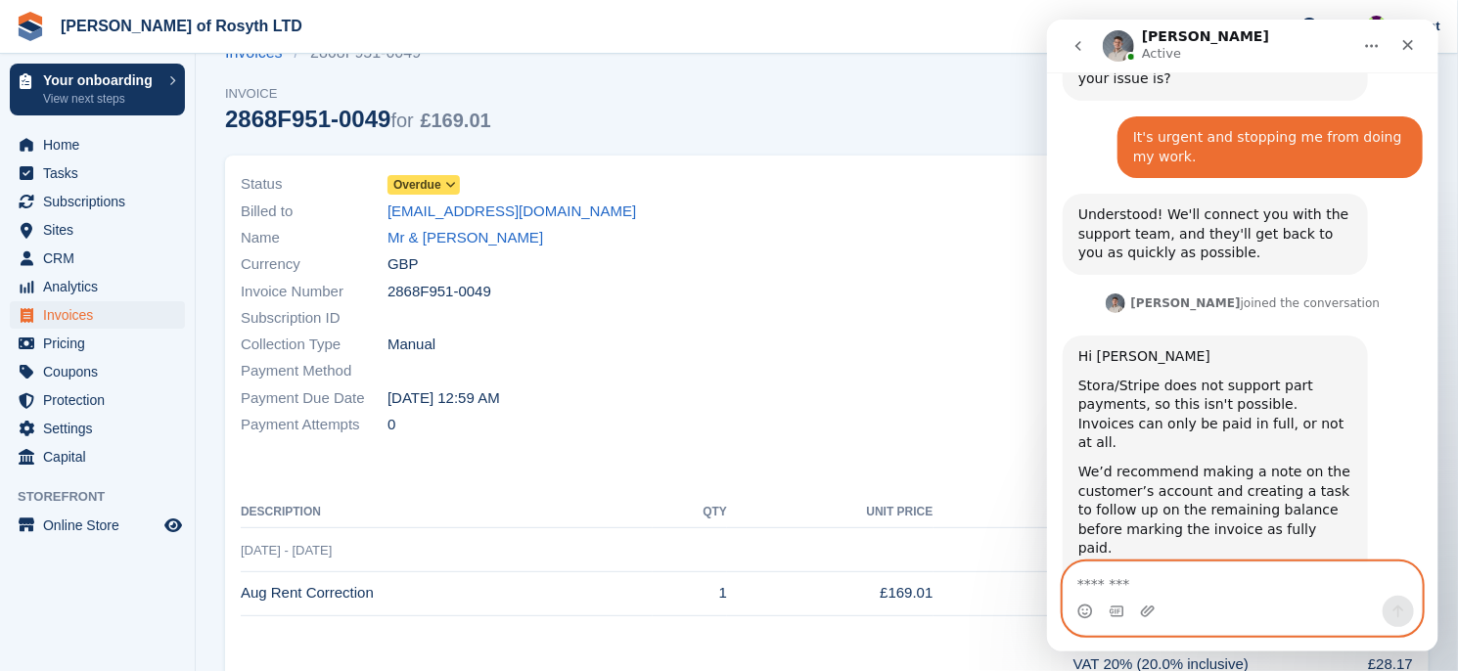
click at [1157, 588] on textarea "Message…" at bounding box center [1242, 579] width 358 height 33
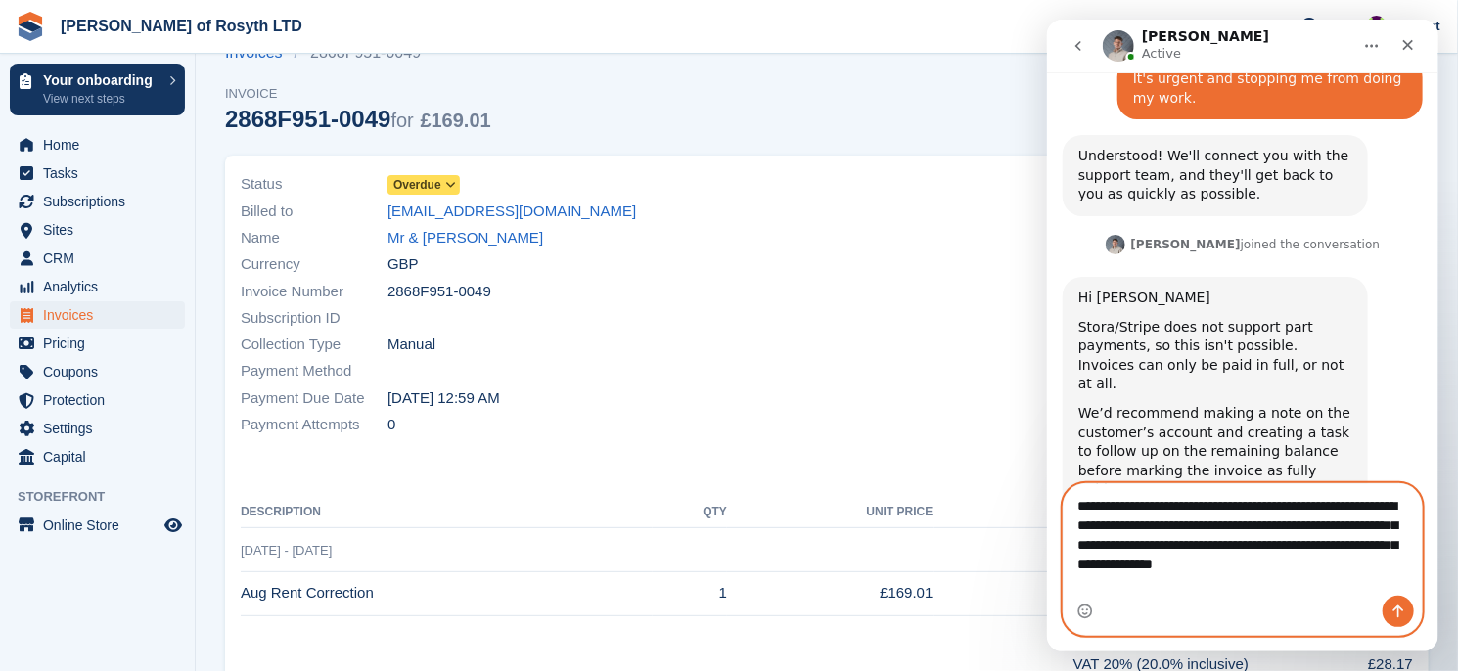
scroll to position [1022, 0]
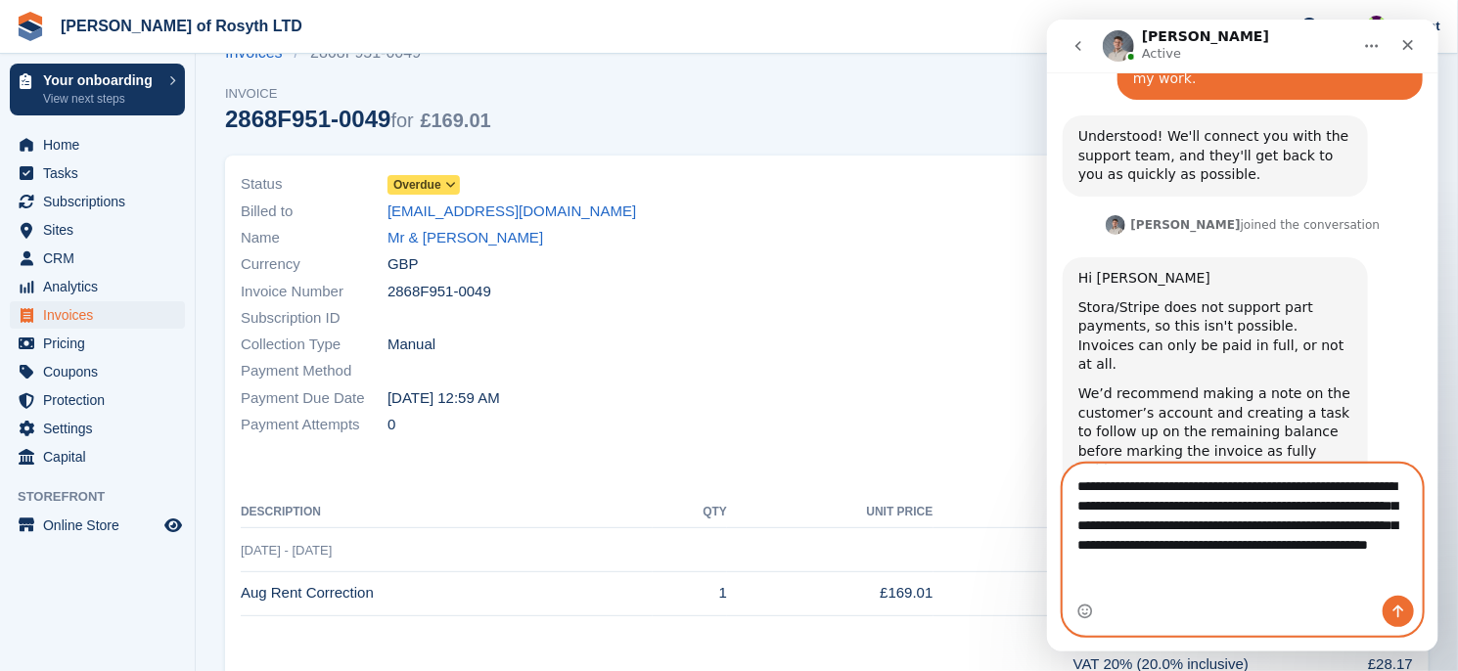
type textarea "**********"
click at [1398, 607] on icon "Send a message…" at bounding box center [1397, 612] width 11 height 13
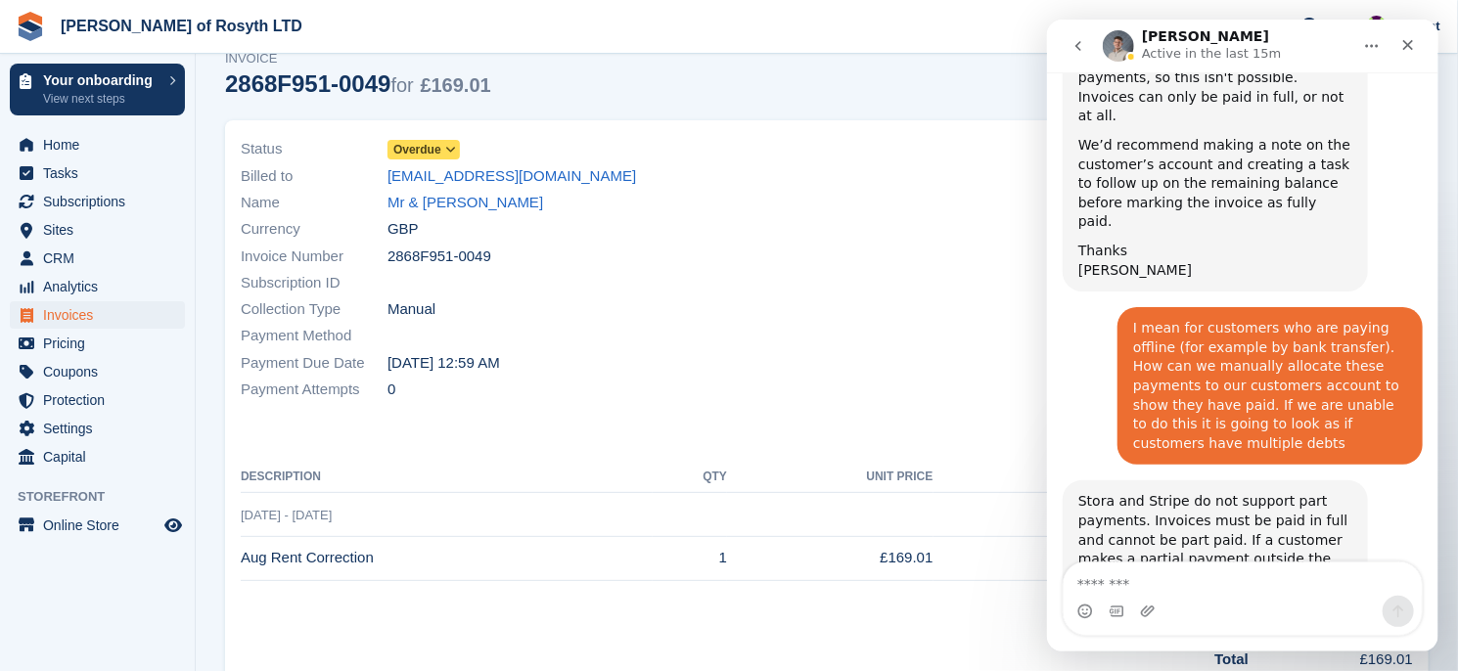
scroll to position [141, 0]
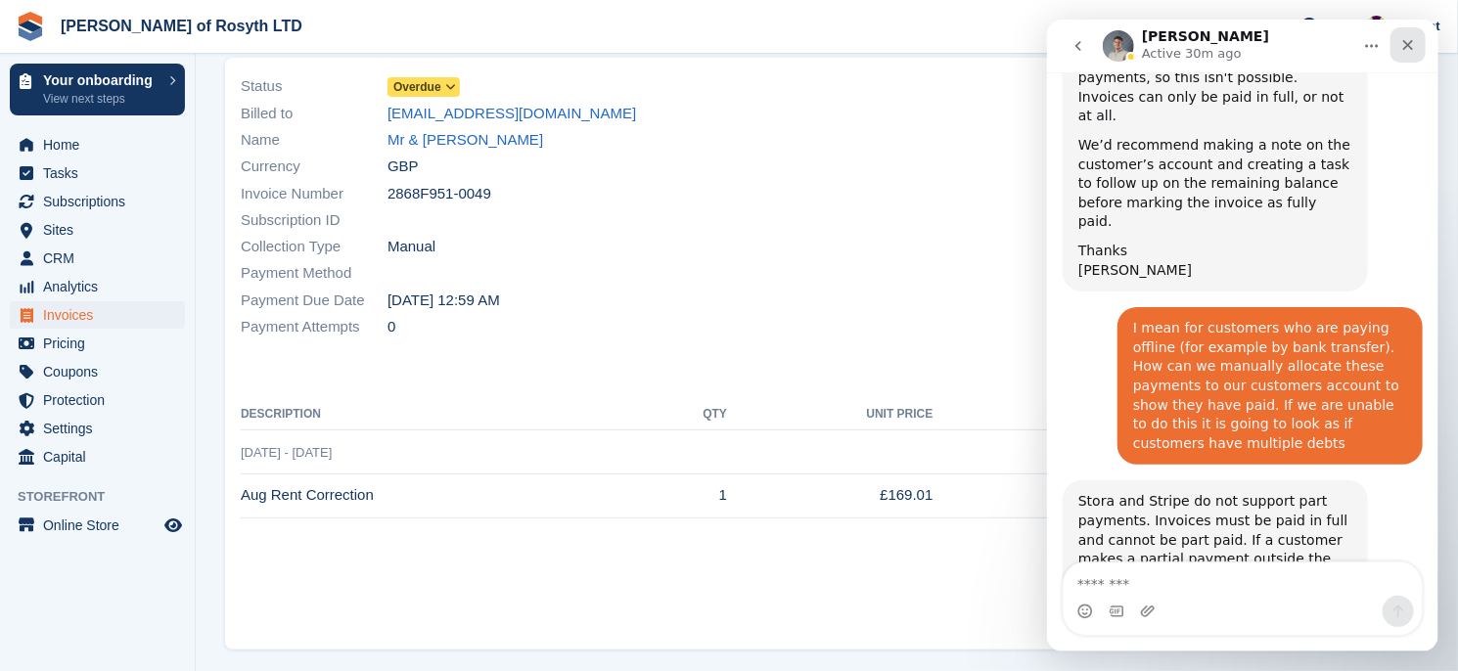
click at [1410, 36] on div "Close" at bounding box center [1406, 44] width 35 height 35
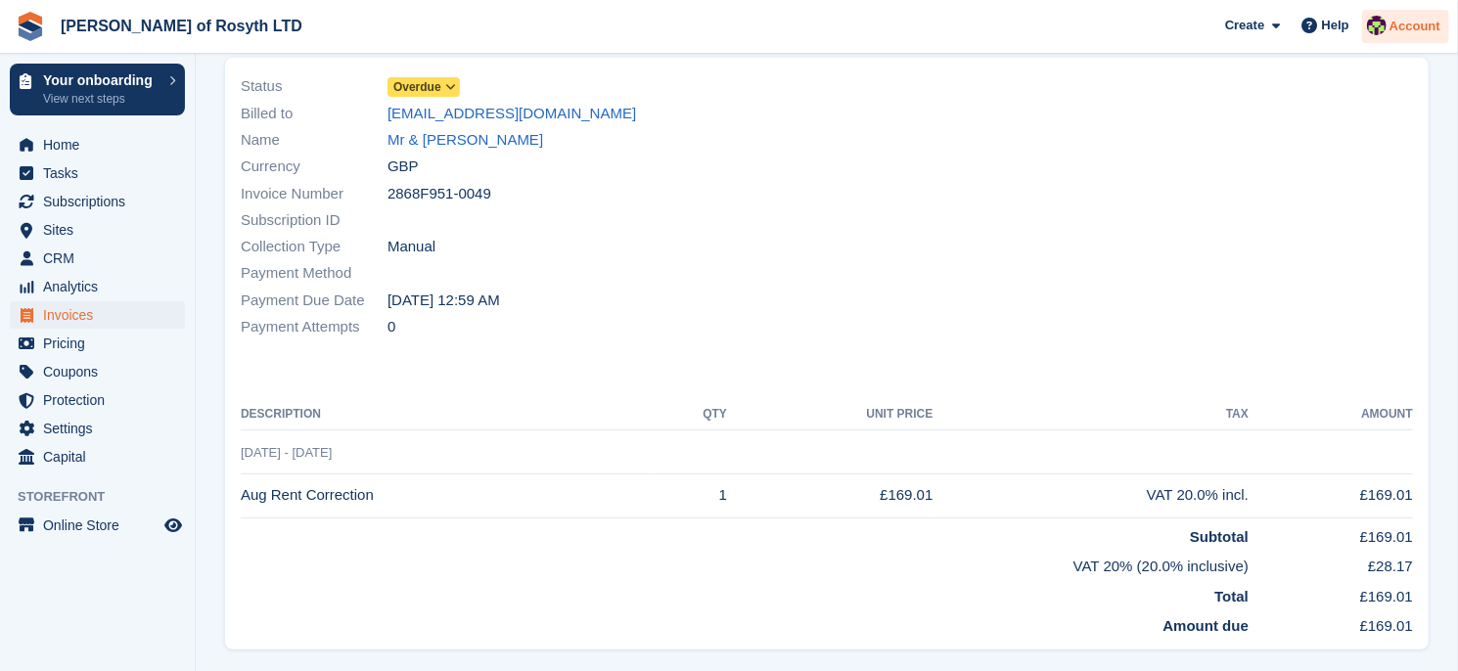
scroll to position [1270, 0]
